Goal: Information Seeking & Learning: Learn about a topic

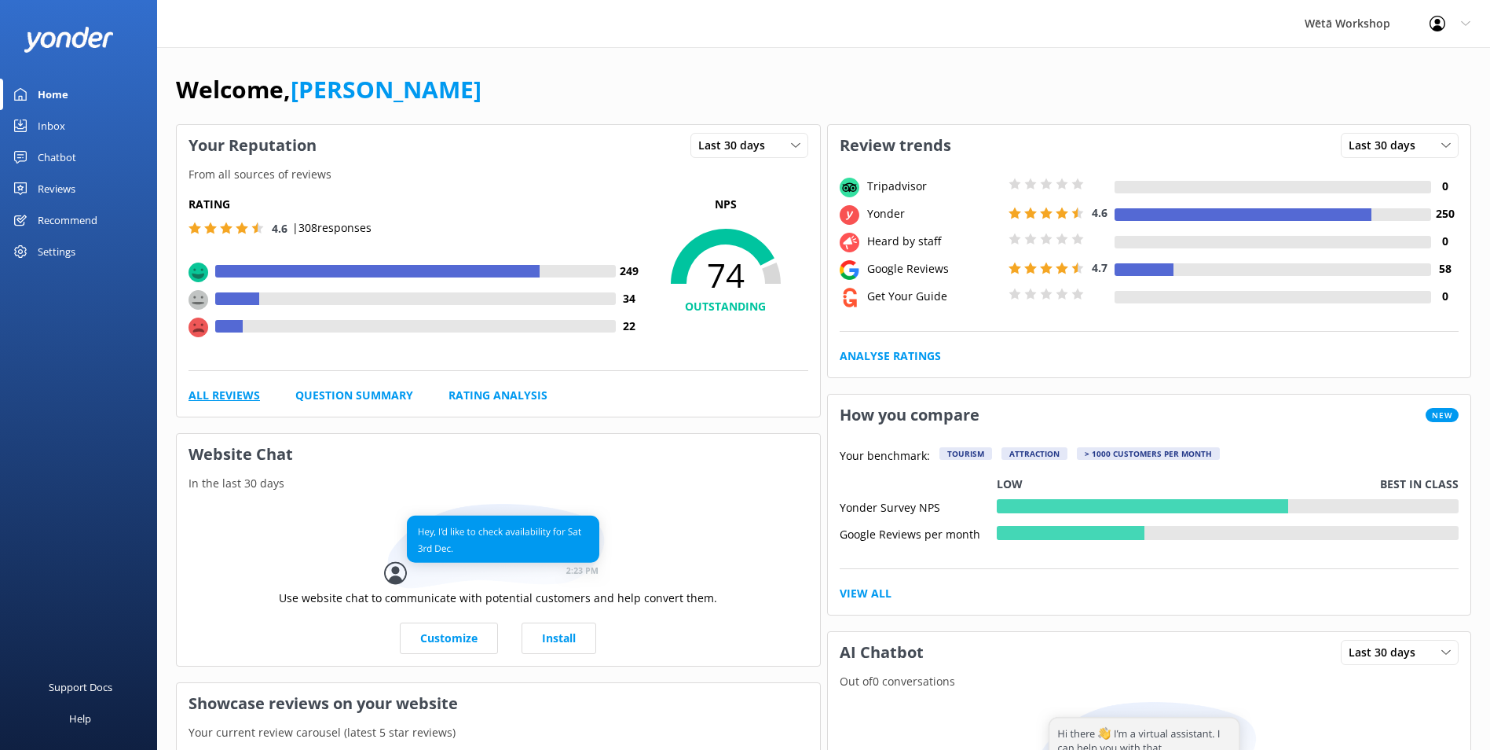
click at [236, 395] on link "All Reviews" at bounding box center [224, 395] width 71 height 17
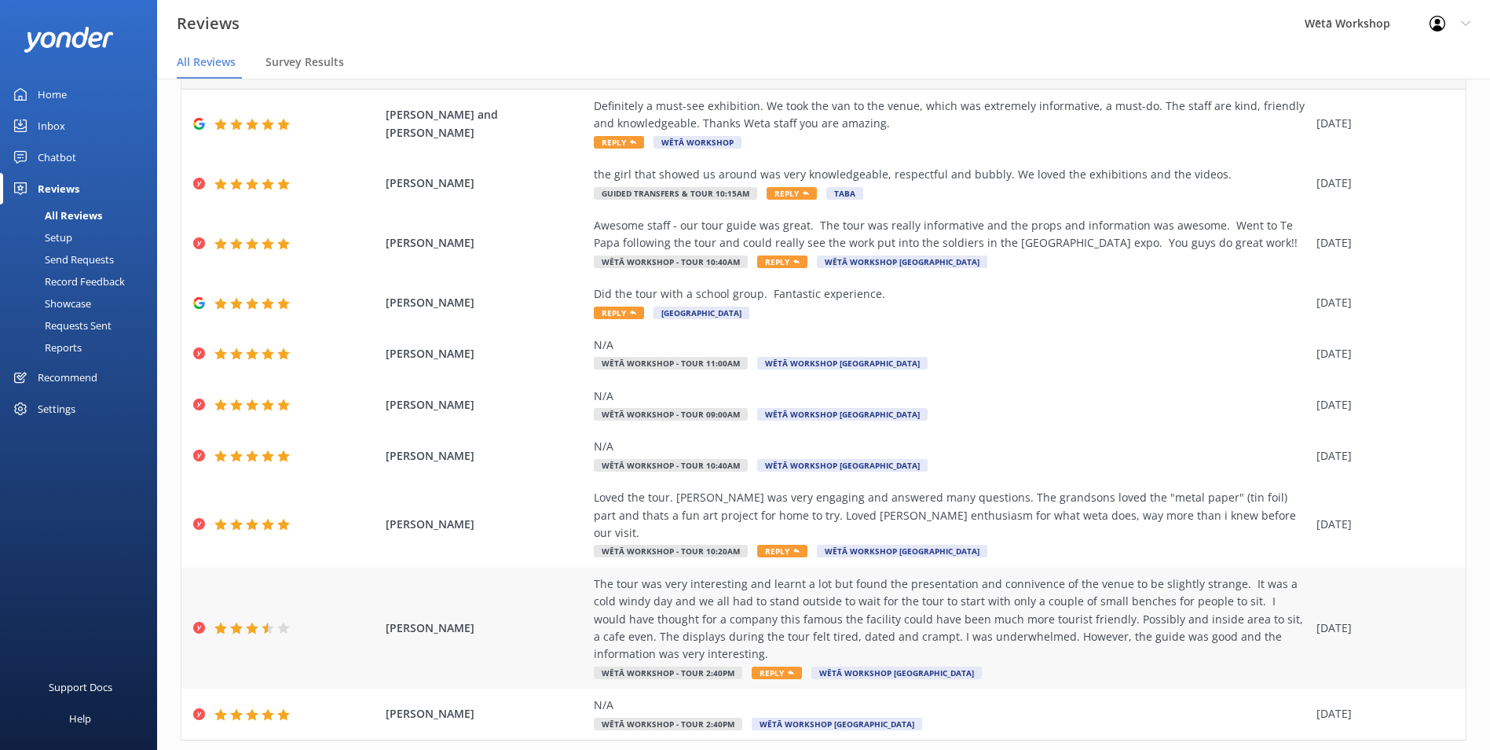
scroll to position [109, 0]
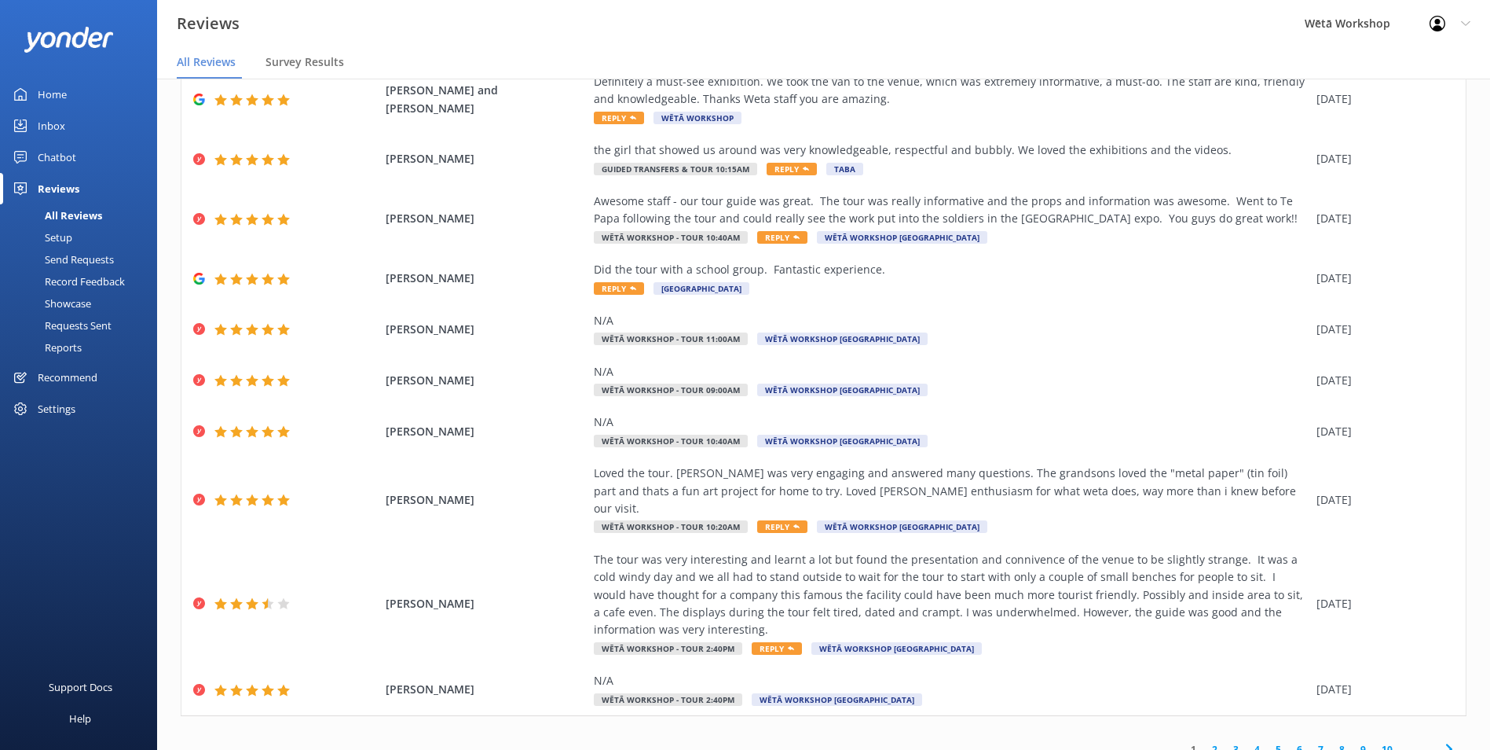
click at [1204, 742] on link "2" at bounding box center [1214, 749] width 21 height 15
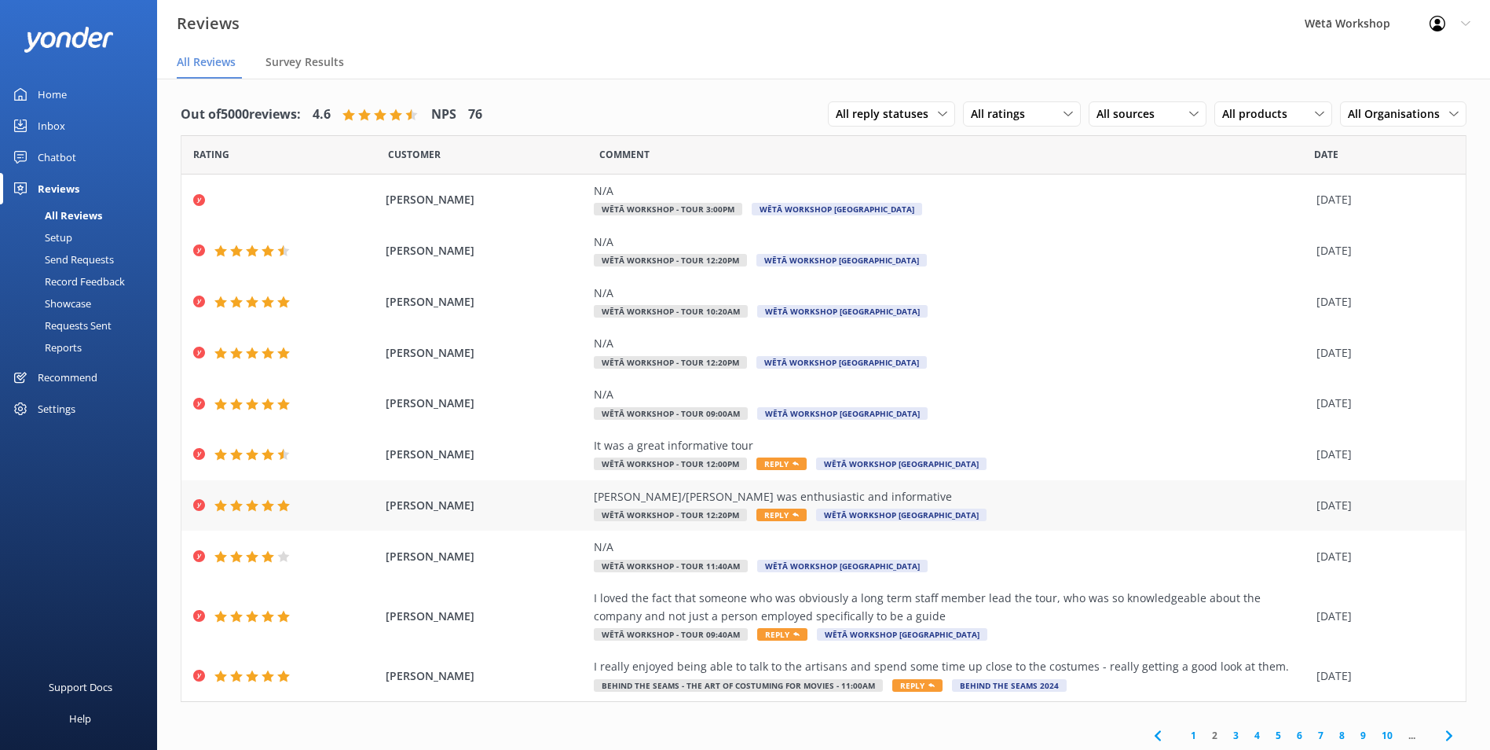
scroll to position [3, 0]
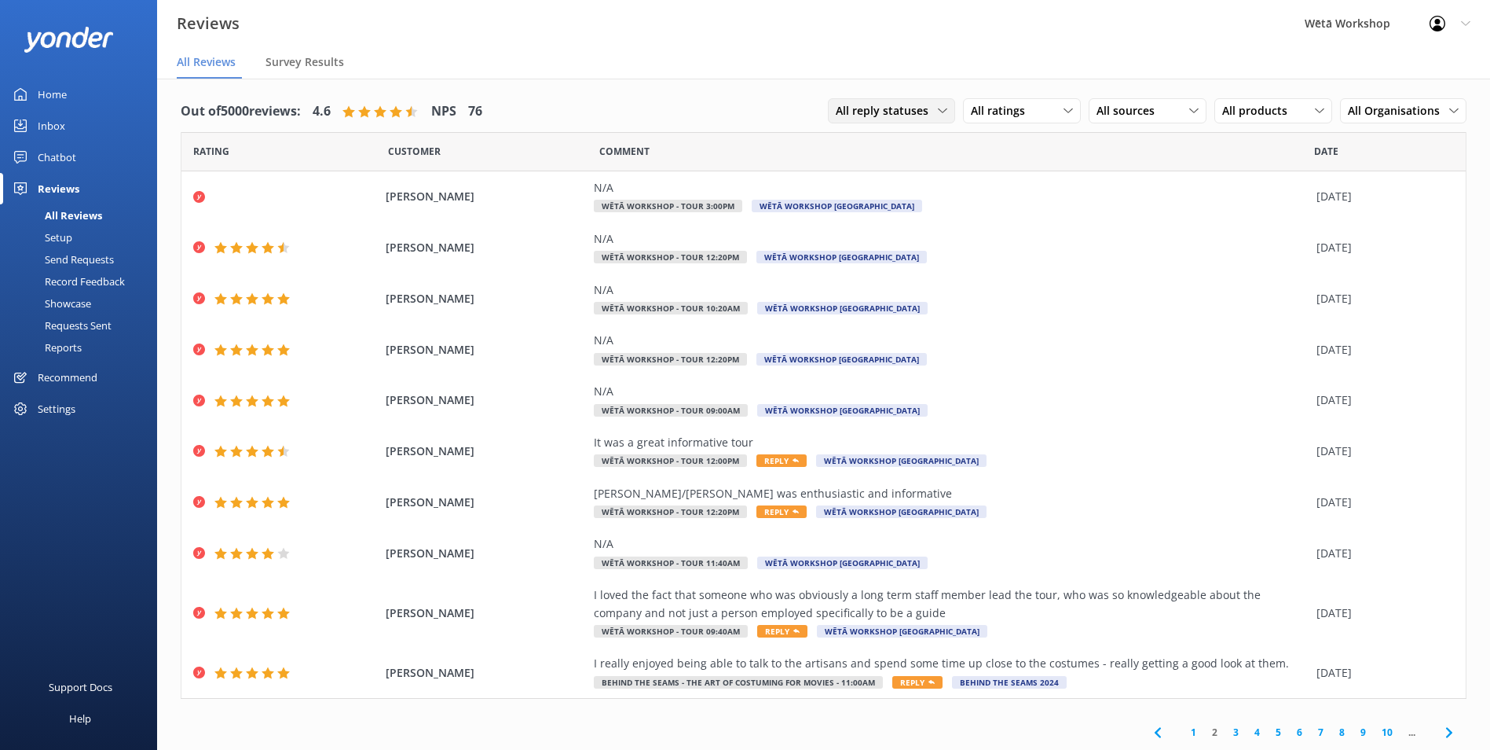
click at [926, 114] on span "All reply statuses" at bounding box center [887, 110] width 102 height 17
click at [1043, 119] on div "All ratings" at bounding box center [1022, 110] width 110 height 17
click at [1030, 119] on div "All ratings" at bounding box center [1022, 110] width 110 height 17
click at [1034, 236] on div "Detractors" at bounding box center [1022, 239] width 72 height 16
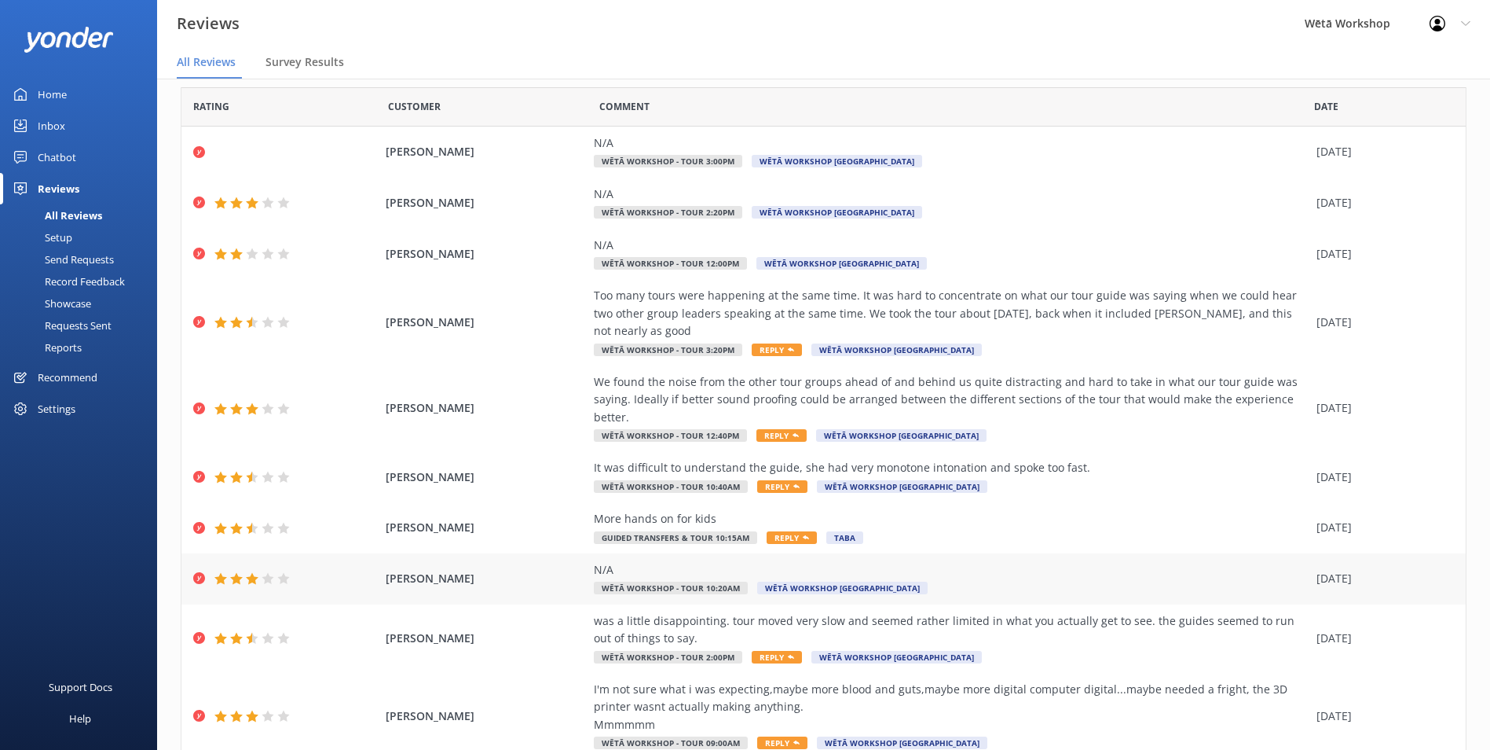
scroll to position [91, 0]
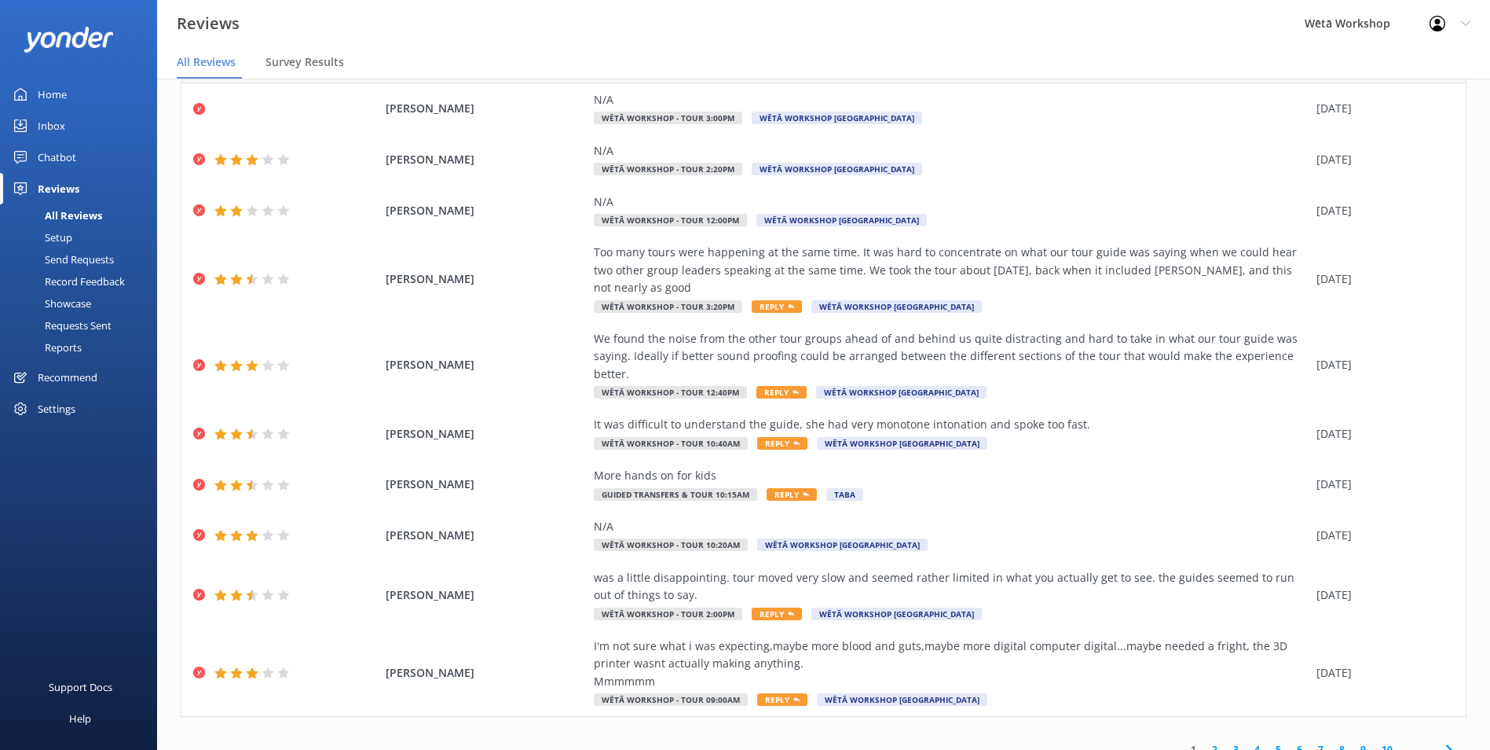
click at [1289, 742] on link "6" at bounding box center [1299, 749] width 21 height 15
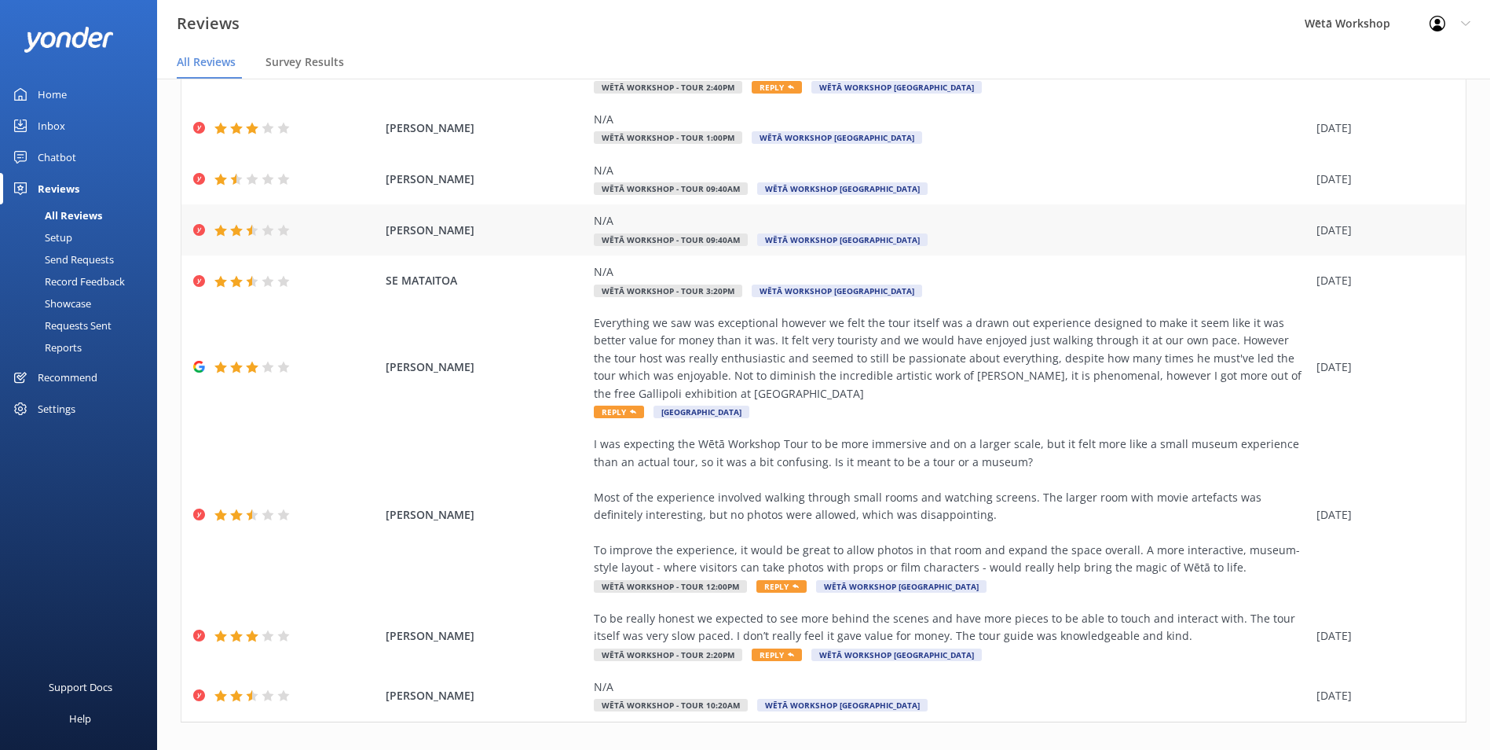
scroll to position [302, 0]
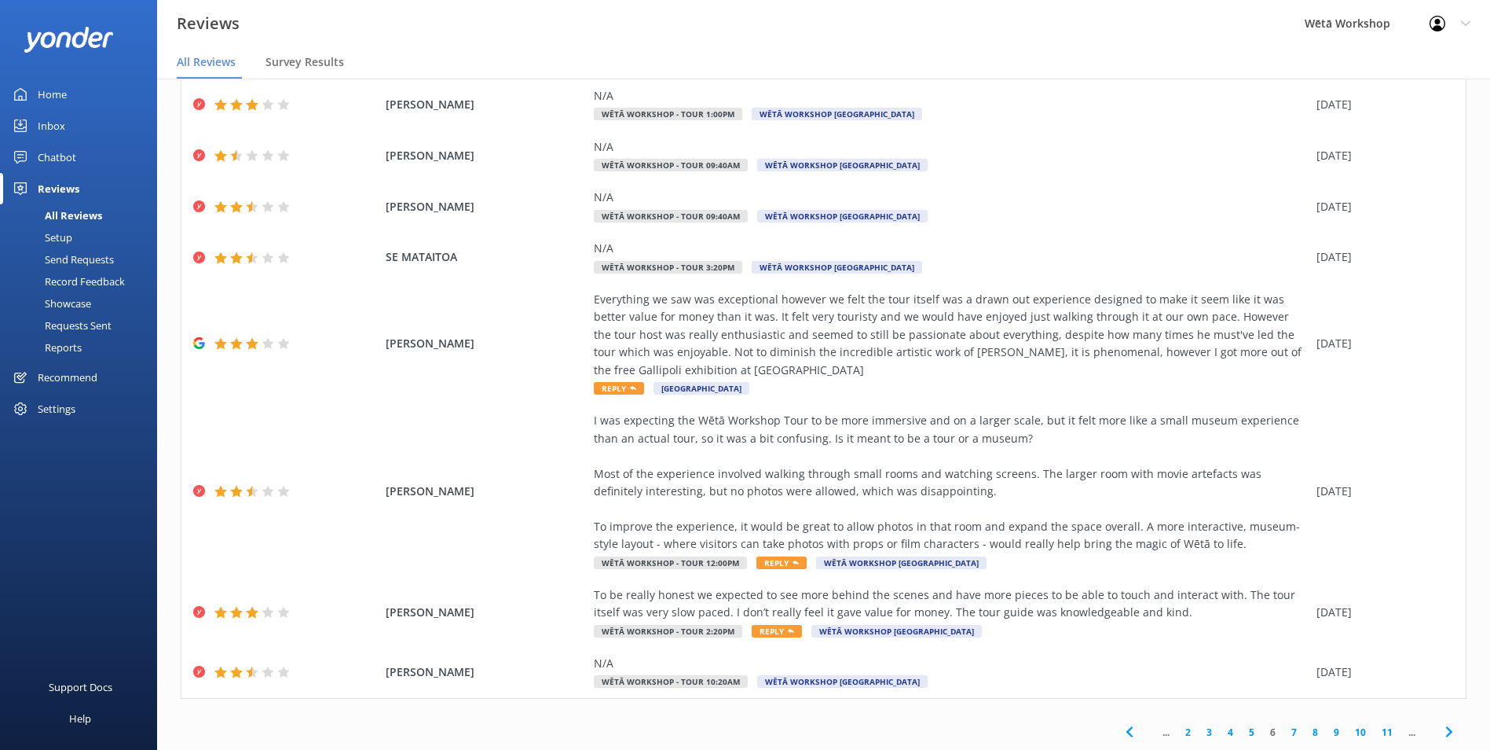
click at [1284, 735] on link "7" at bounding box center [1294, 731] width 21 height 15
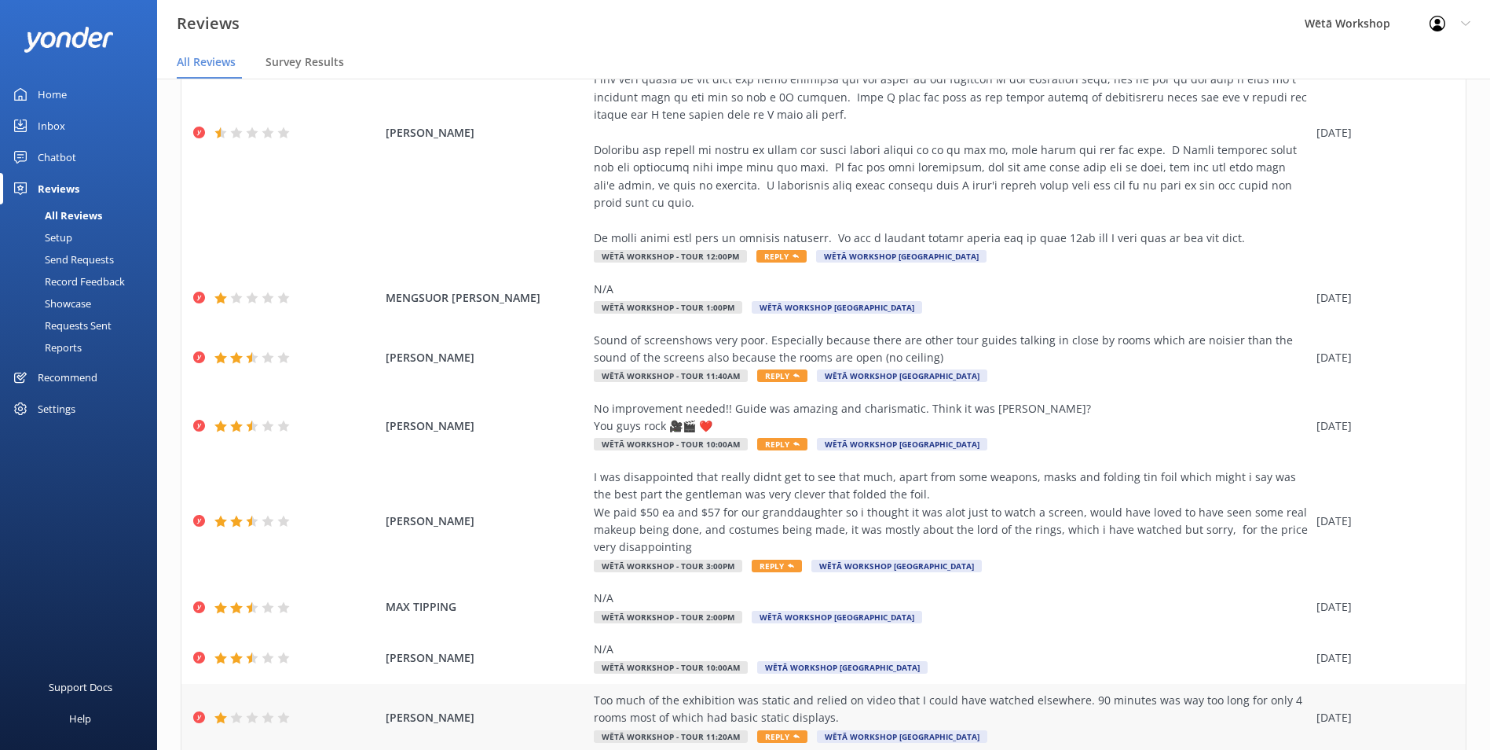
scroll to position [795, 0]
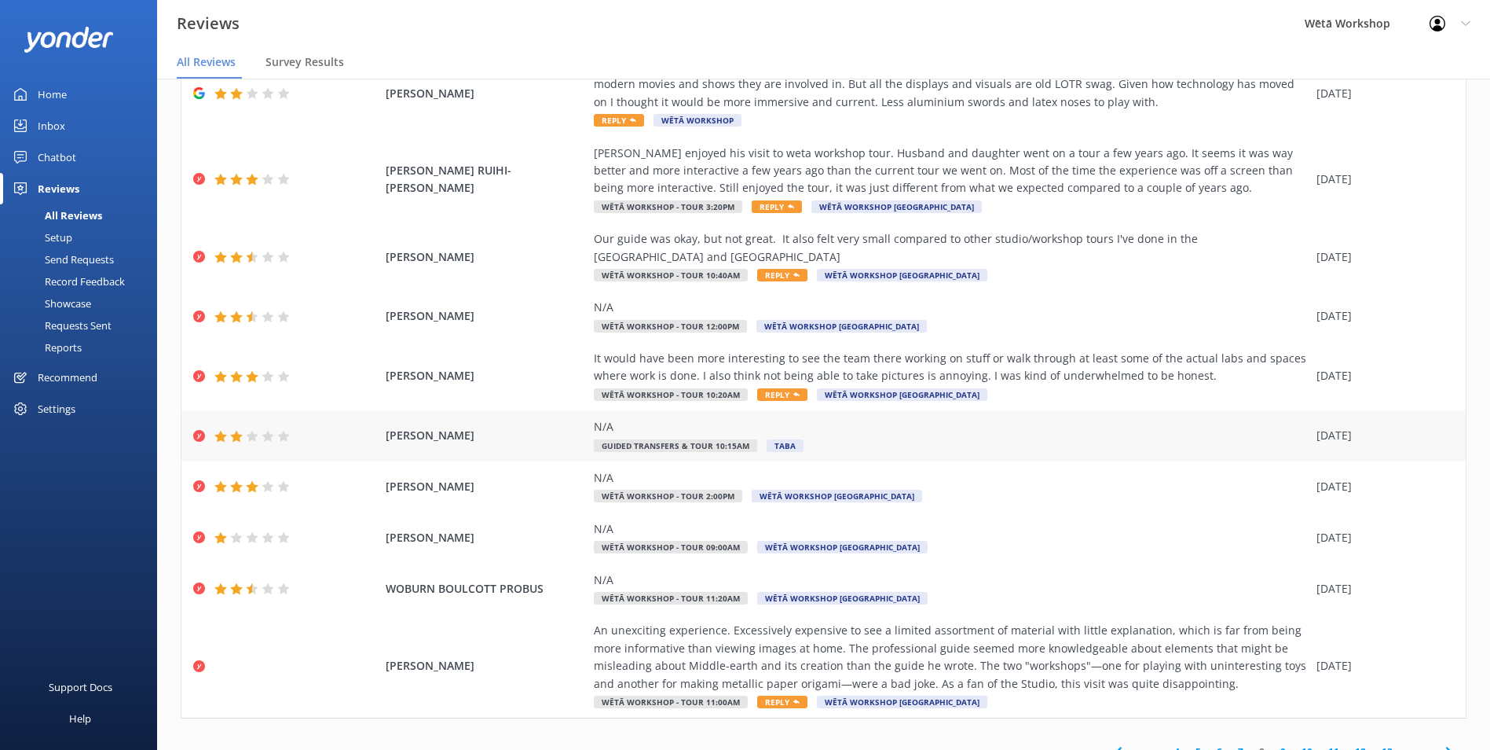
scroll to position [126, 0]
click at [1276, 742] on link "9" at bounding box center [1283, 749] width 21 height 15
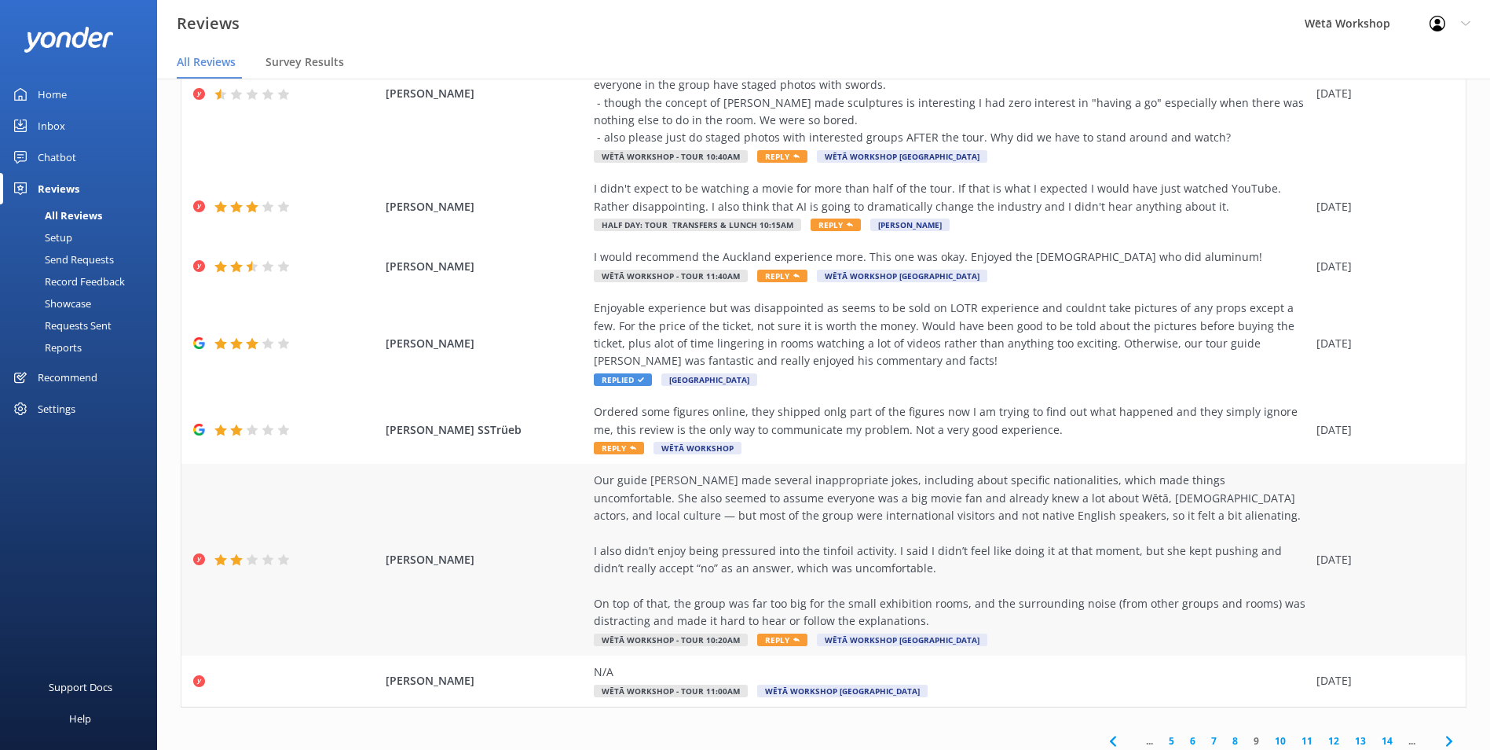
scroll to position [355, 0]
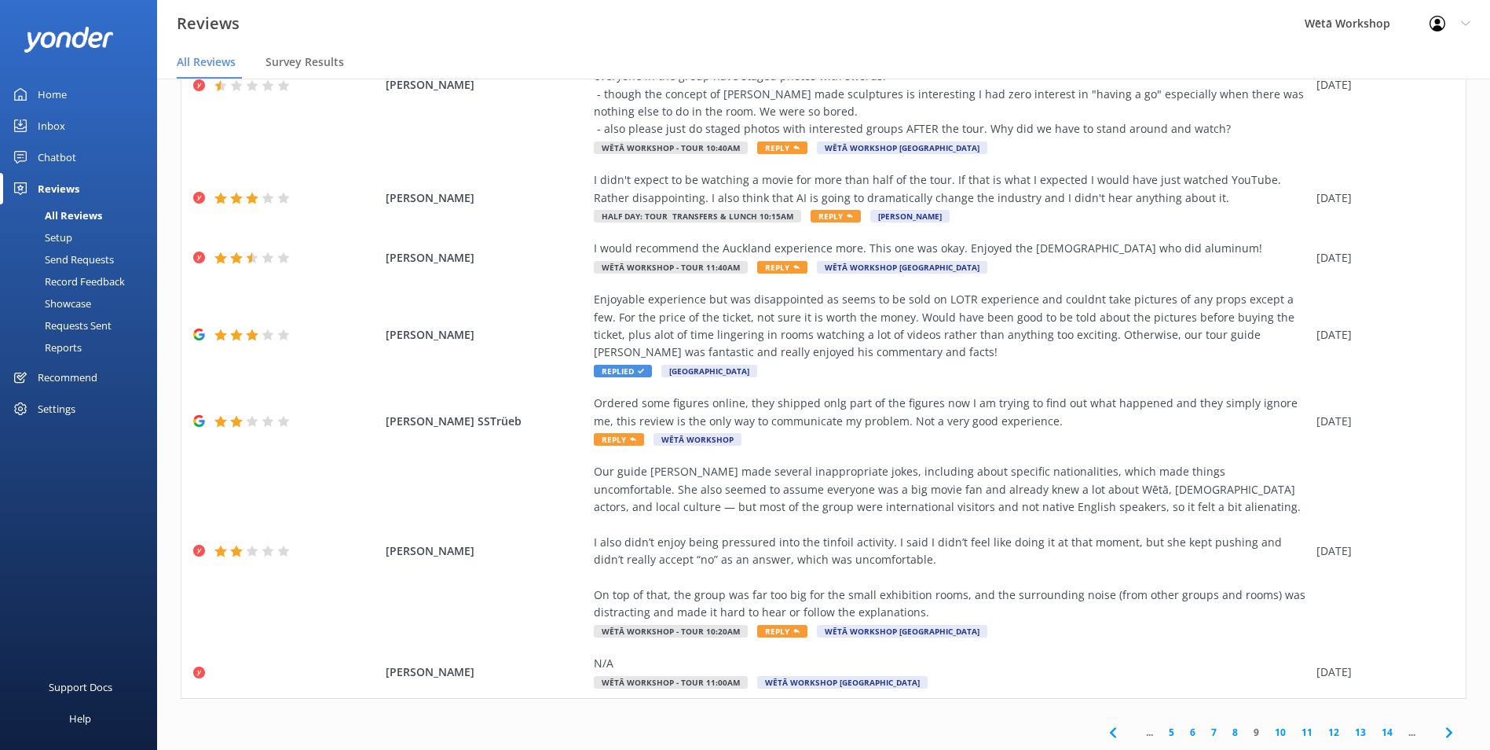
click at [1164, 728] on link "5" at bounding box center [1171, 731] width 21 height 15
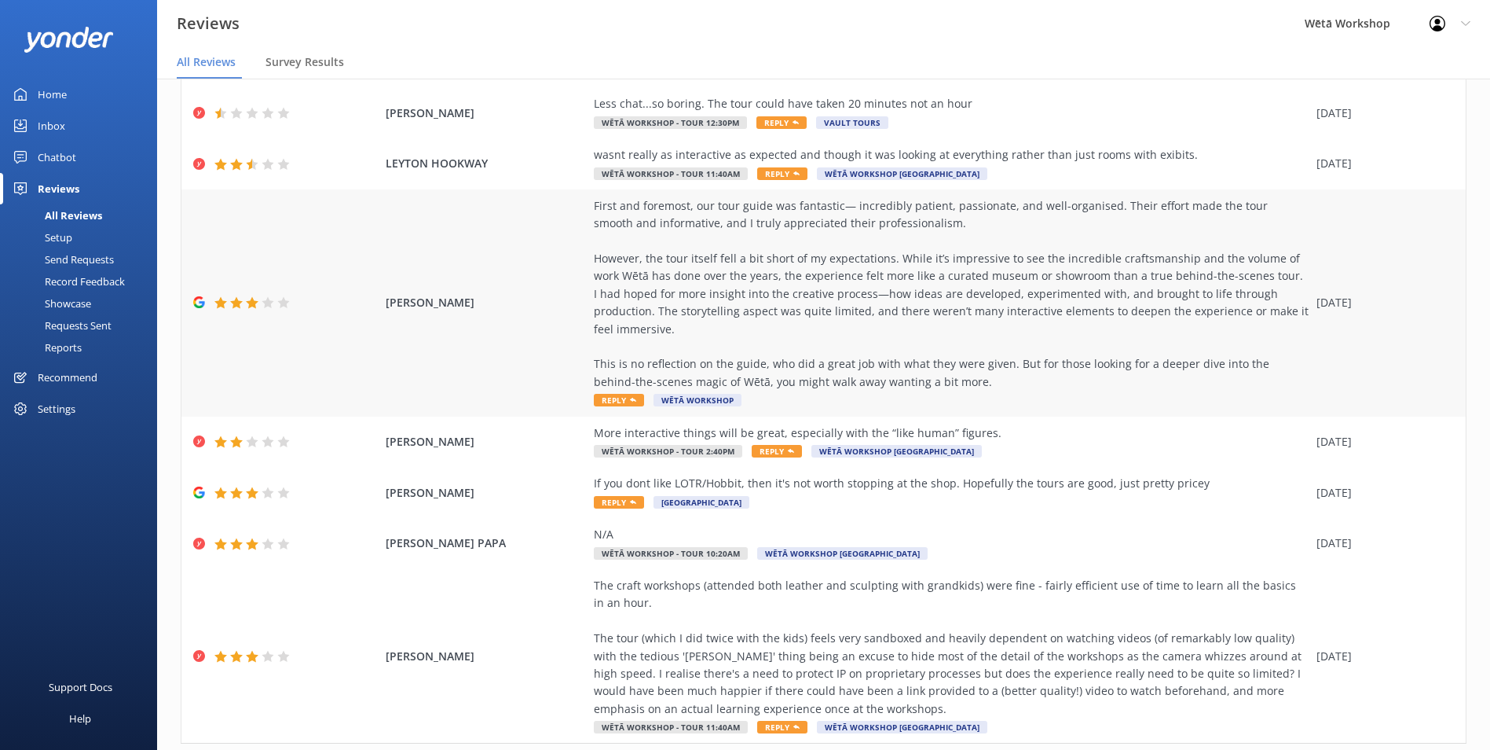
scroll to position [267, 0]
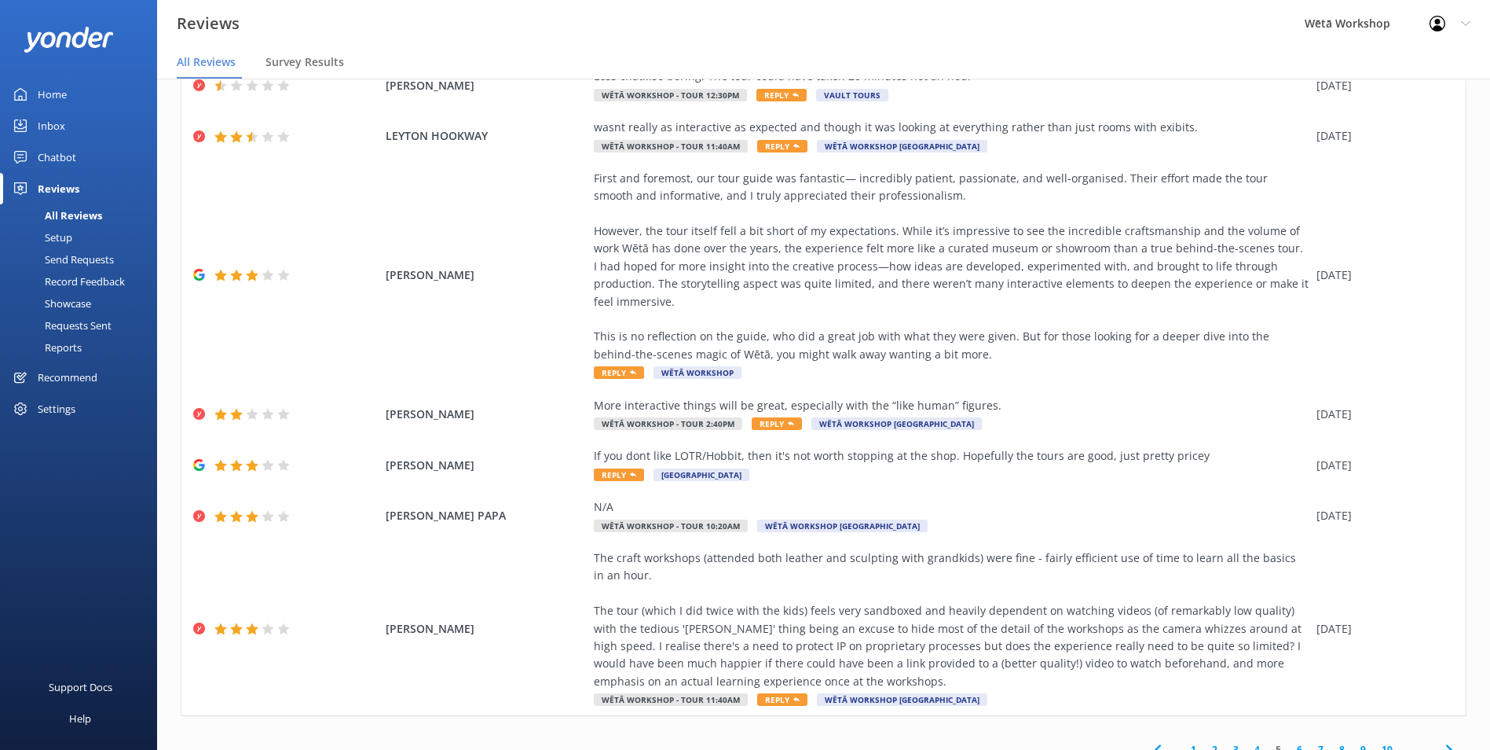
click at [1247, 742] on link "4" at bounding box center [1257, 749] width 21 height 15
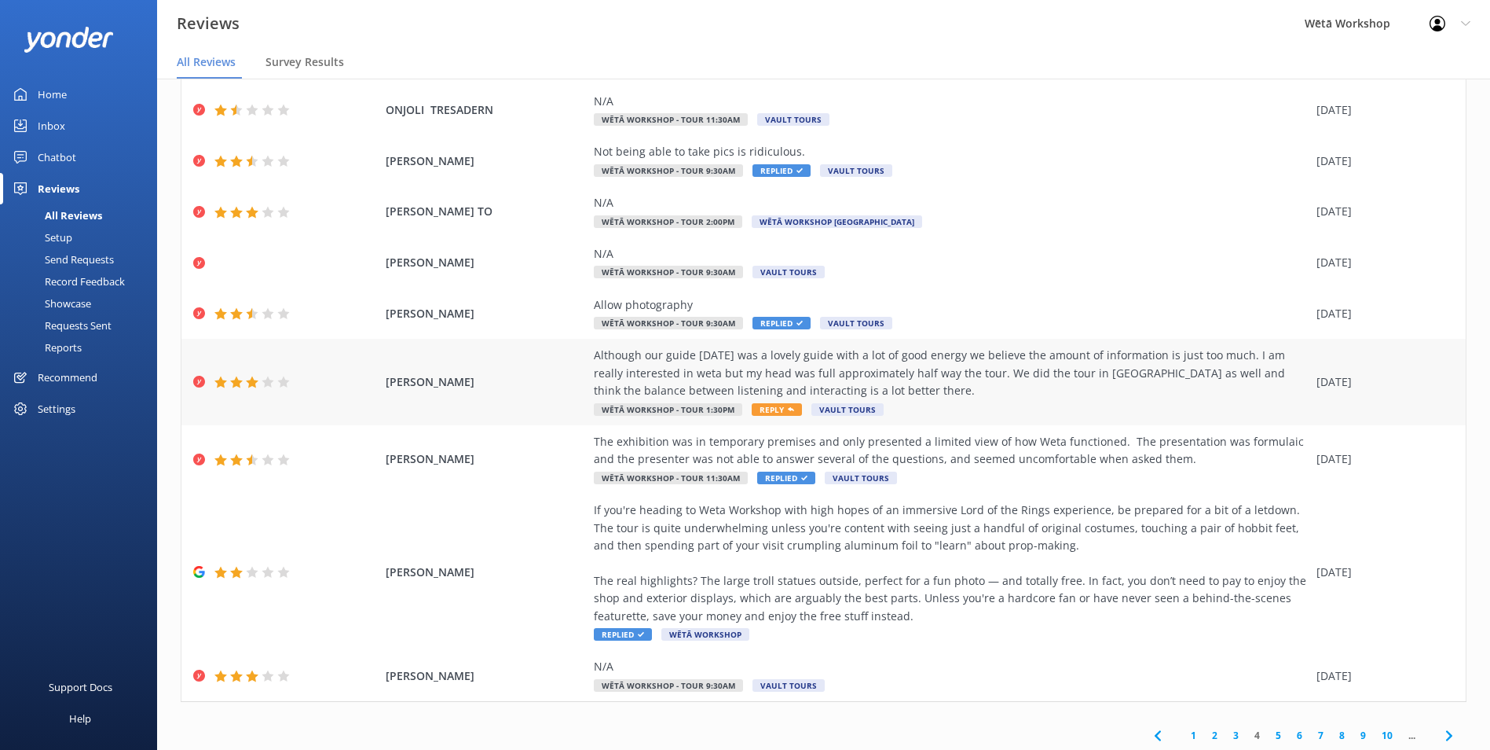
scroll to position [179, 0]
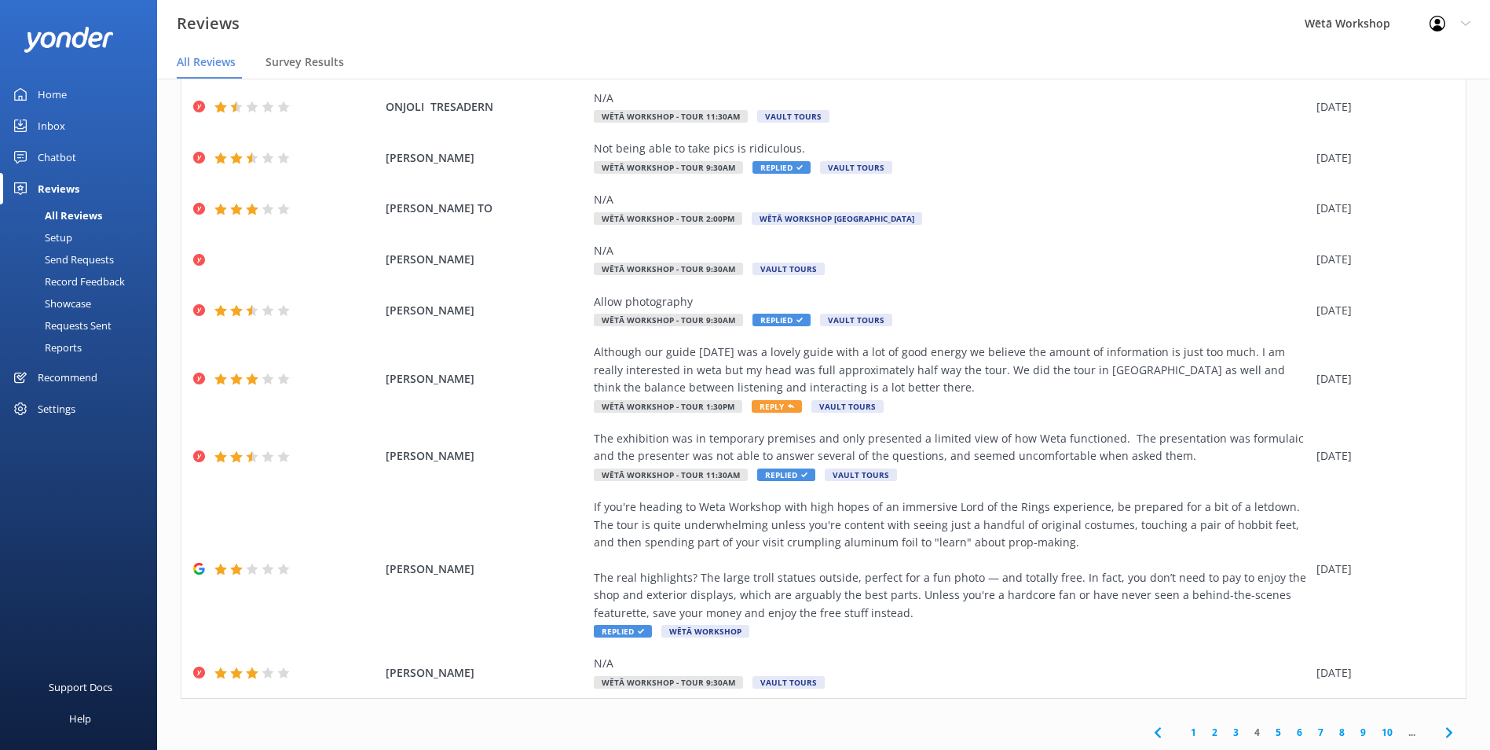
click at [1375, 725] on link "10" at bounding box center [1387, 731] width 27 height 15
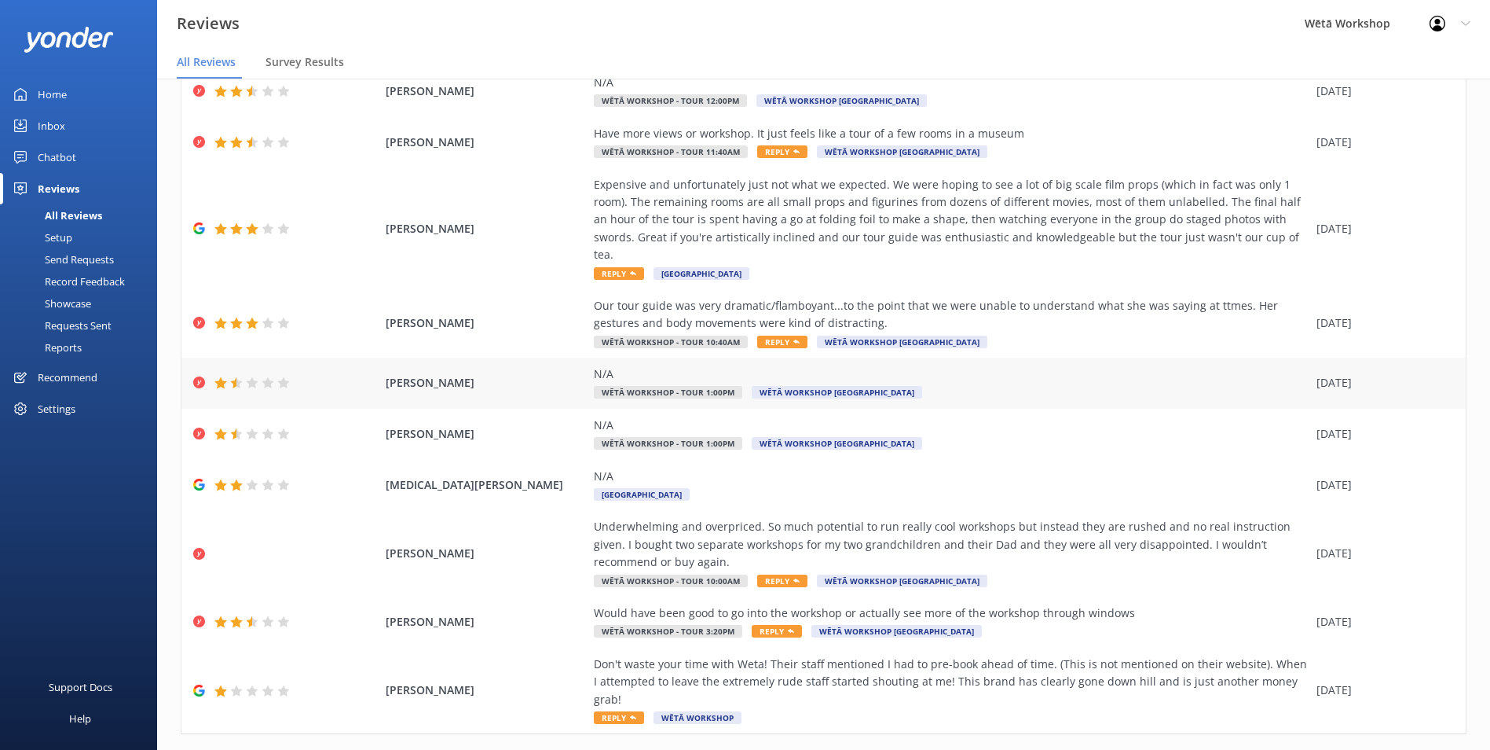
scroll to position [109, 0]
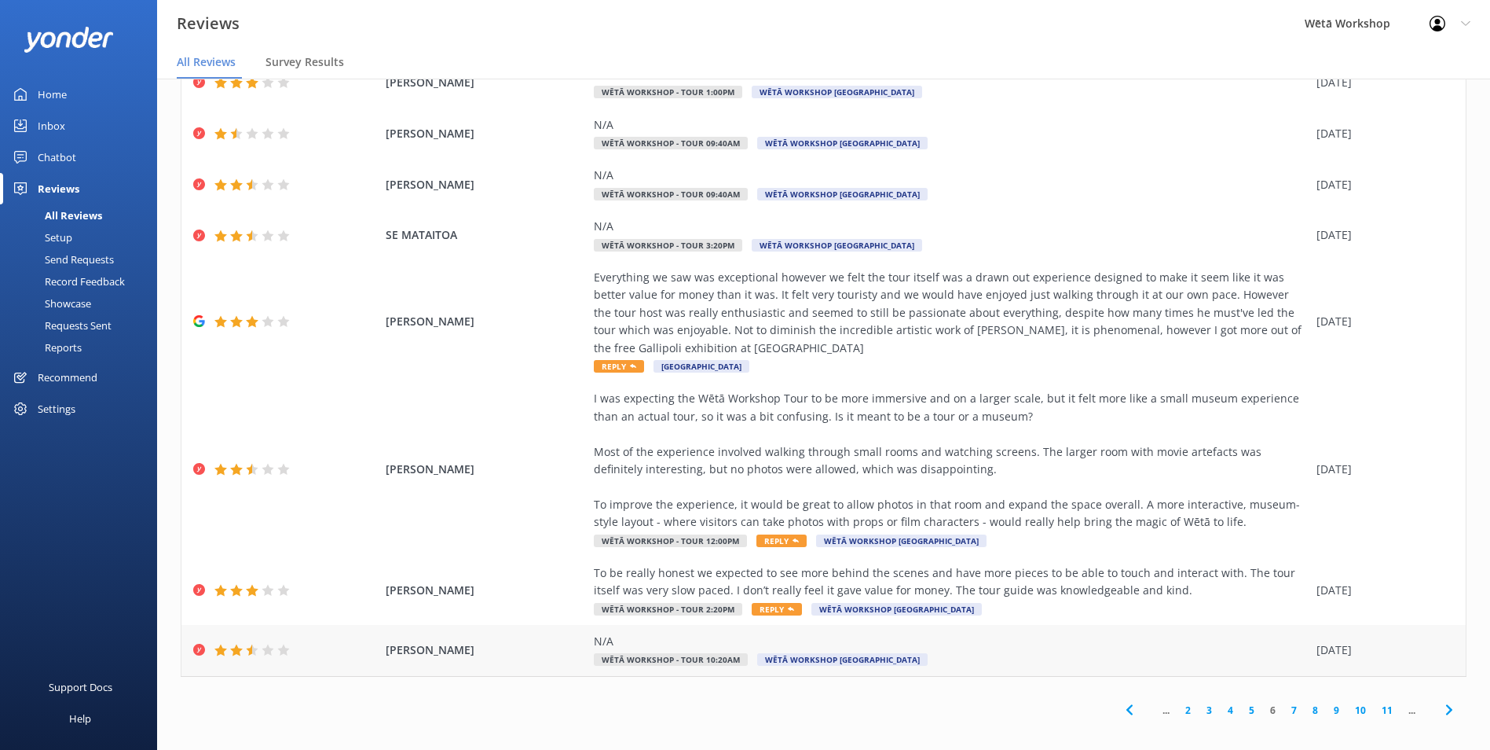
scroll to position [31, 0]
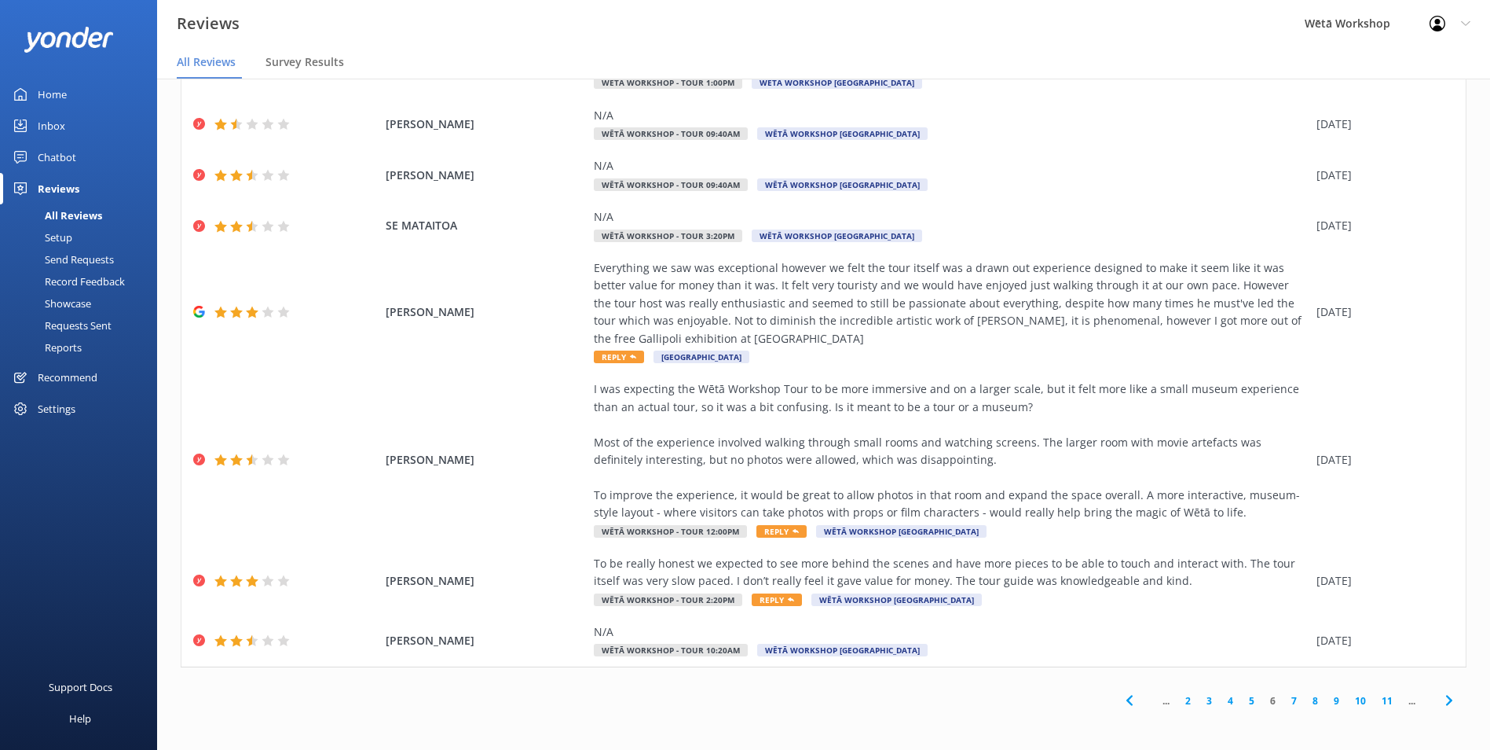
click at [1178, 706] on link "2" at bounding box center [1188, 700] width 21 height 15
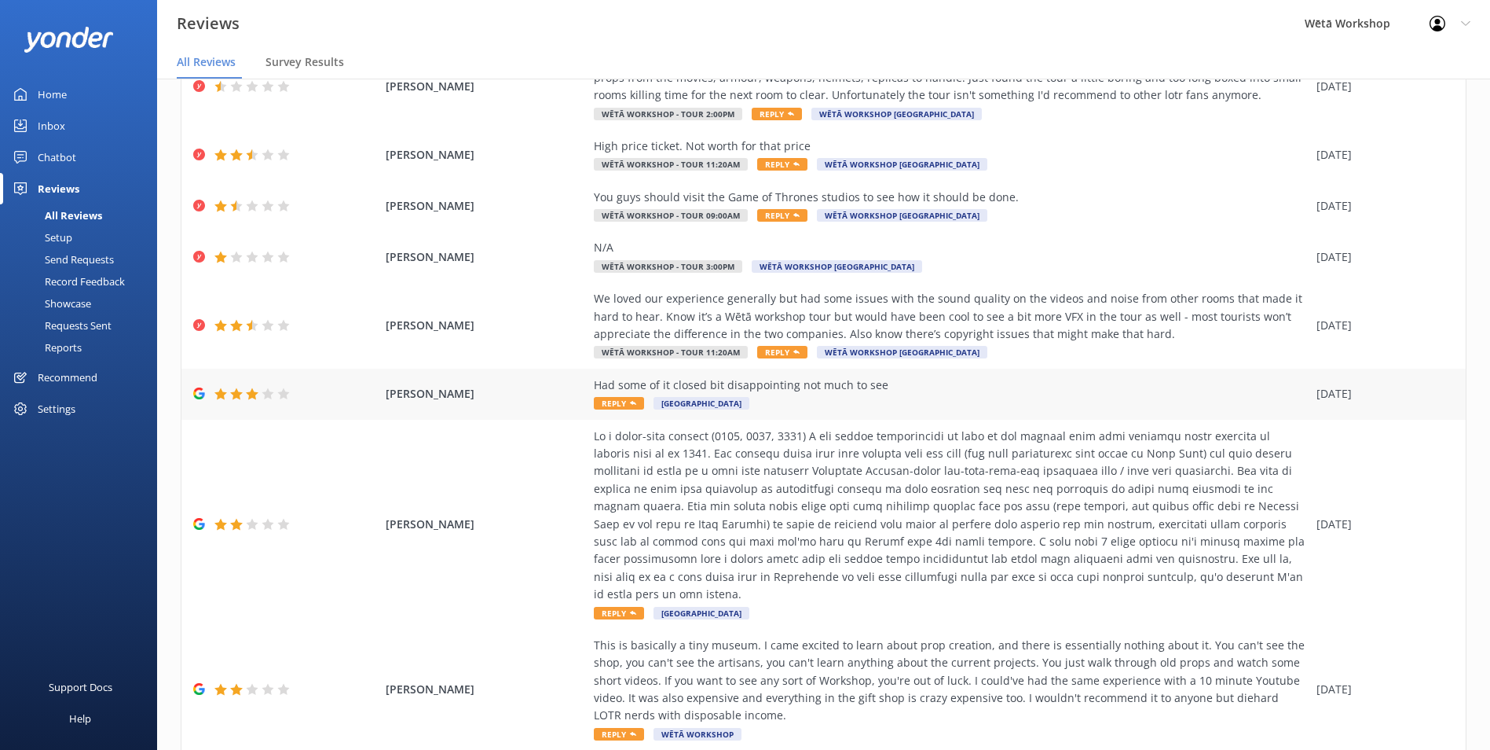
scroll to position [302, 0]
